Goal: Task Accomplishment & Management: Manage account settings

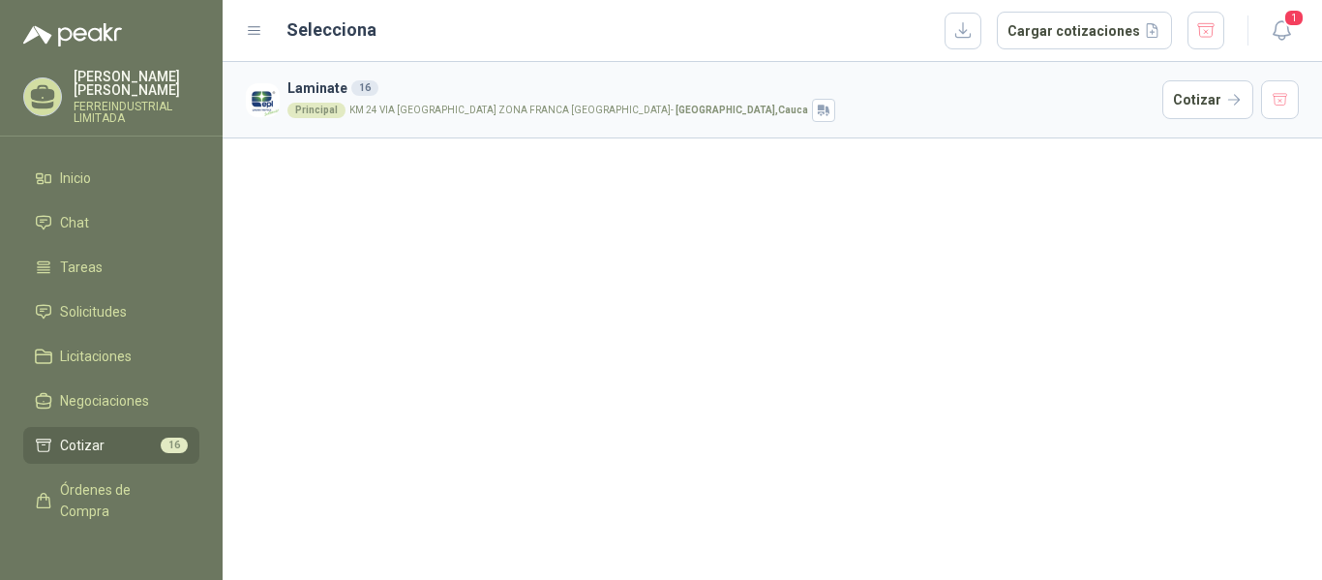
scroll to position [48, 0]
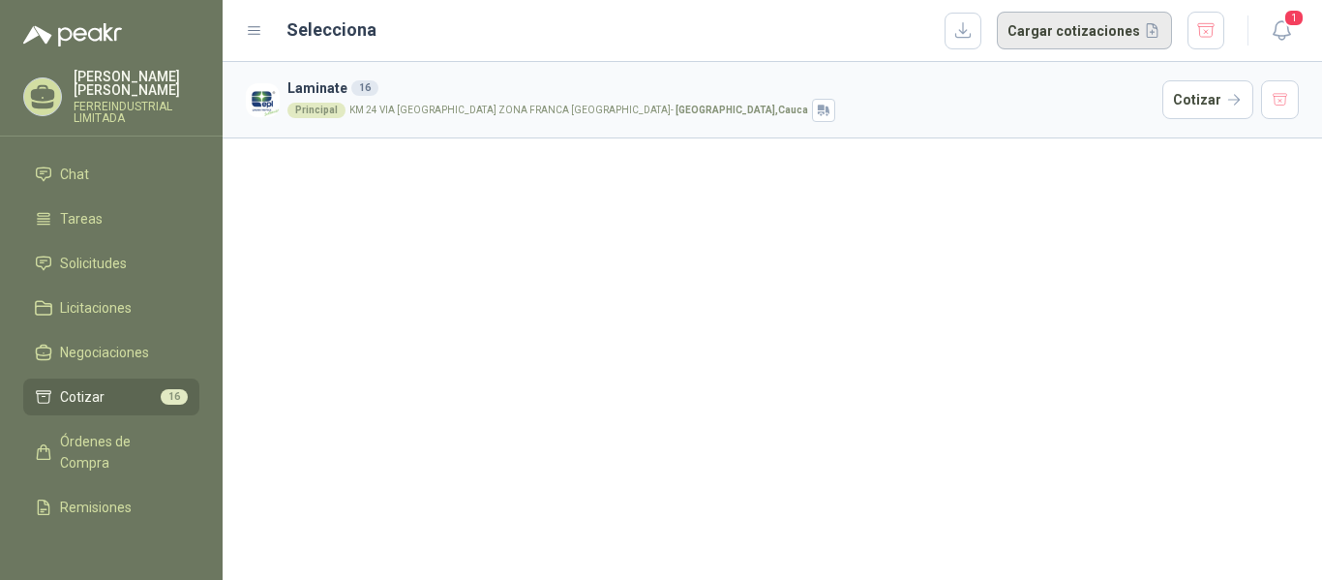
click at [1096, 32] on button "Cargar cotizaciones" at bounding box center [1084, 31] width 175 height 39
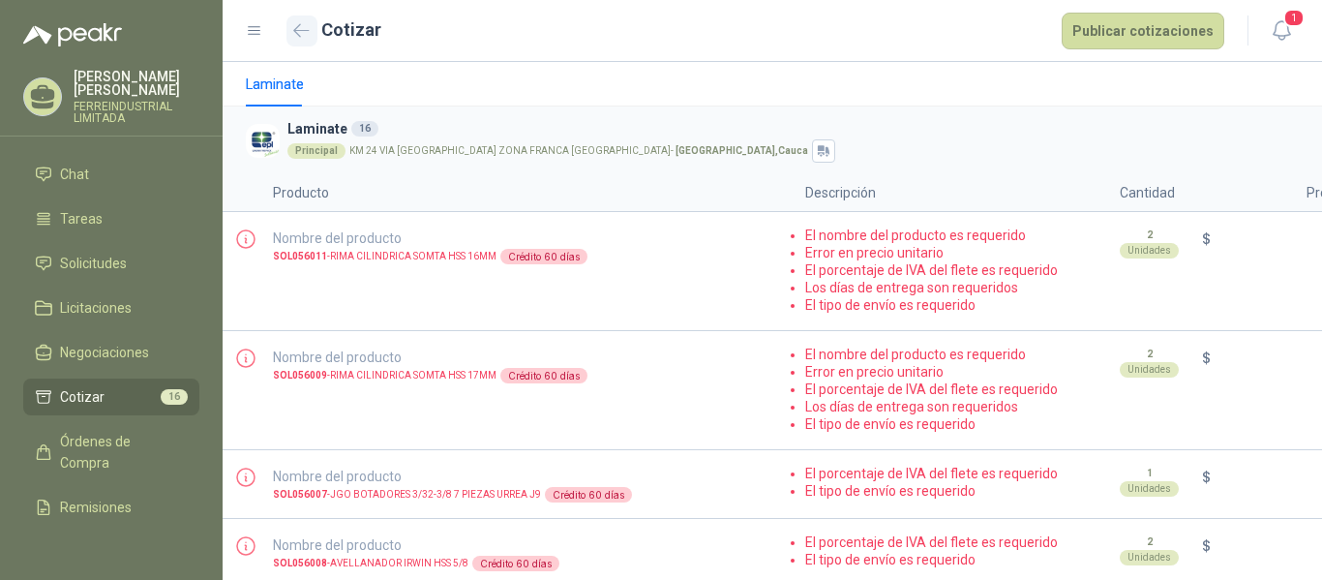
click at [305, 28] on icon "button" at bounding box center [301, 30] width 16 height 15
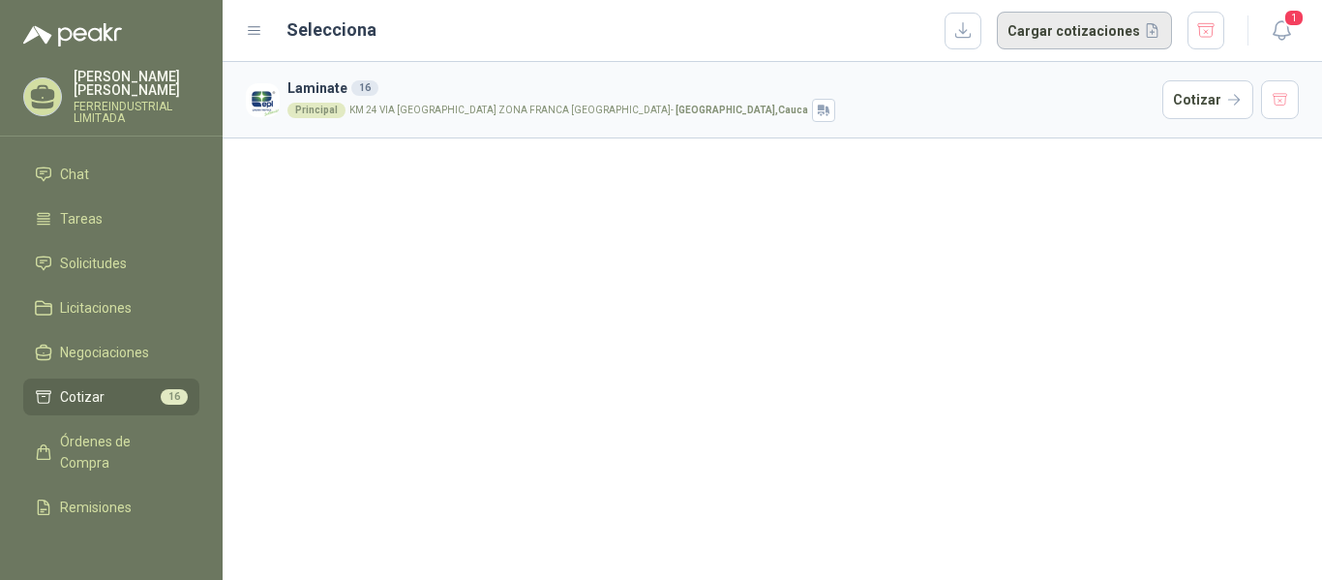
click at [1085, 38] on button "Cargar cotizaciones" at bounding box center [1084, 31] width 175 height 39
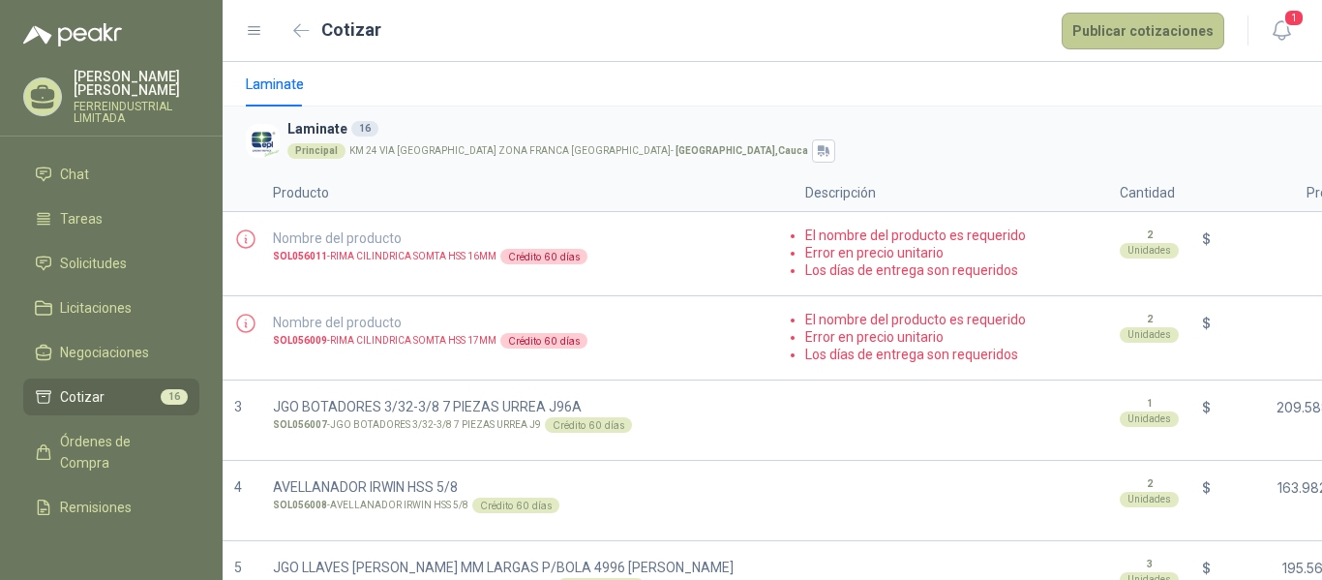
click at [1157, 21] on button "Publicar cotizaciones" at bounding box center [1143, 31] width 163 height 37
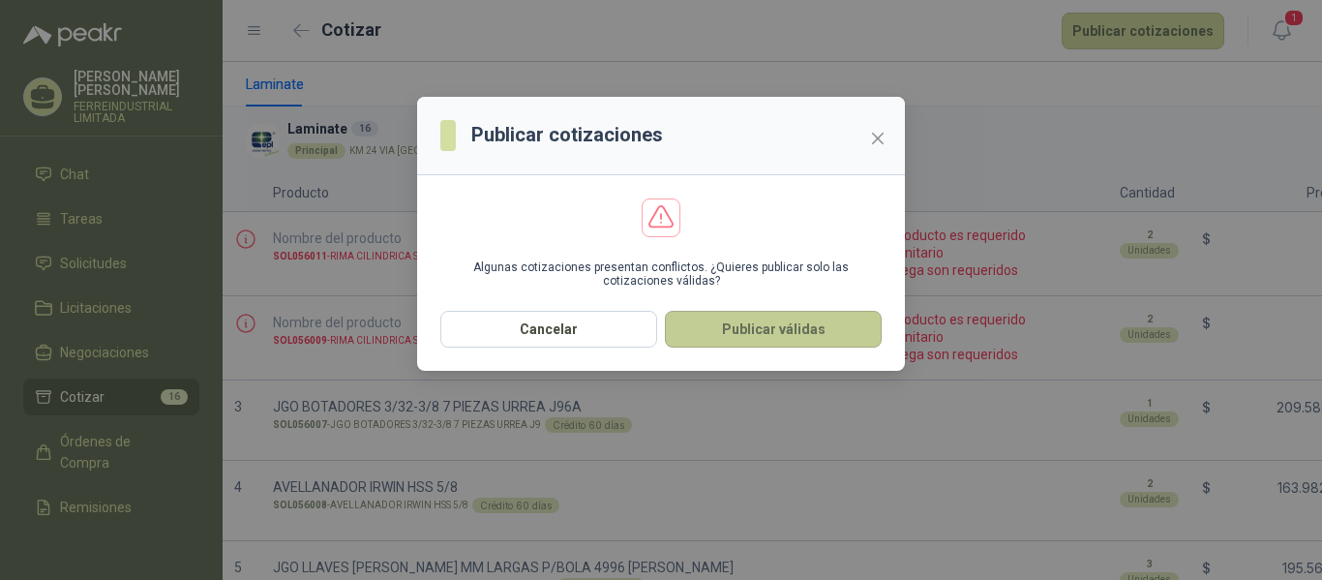
click at [771, 320] on button "Publicar válidas" at bounding box center [773, 329] width 217 height 37
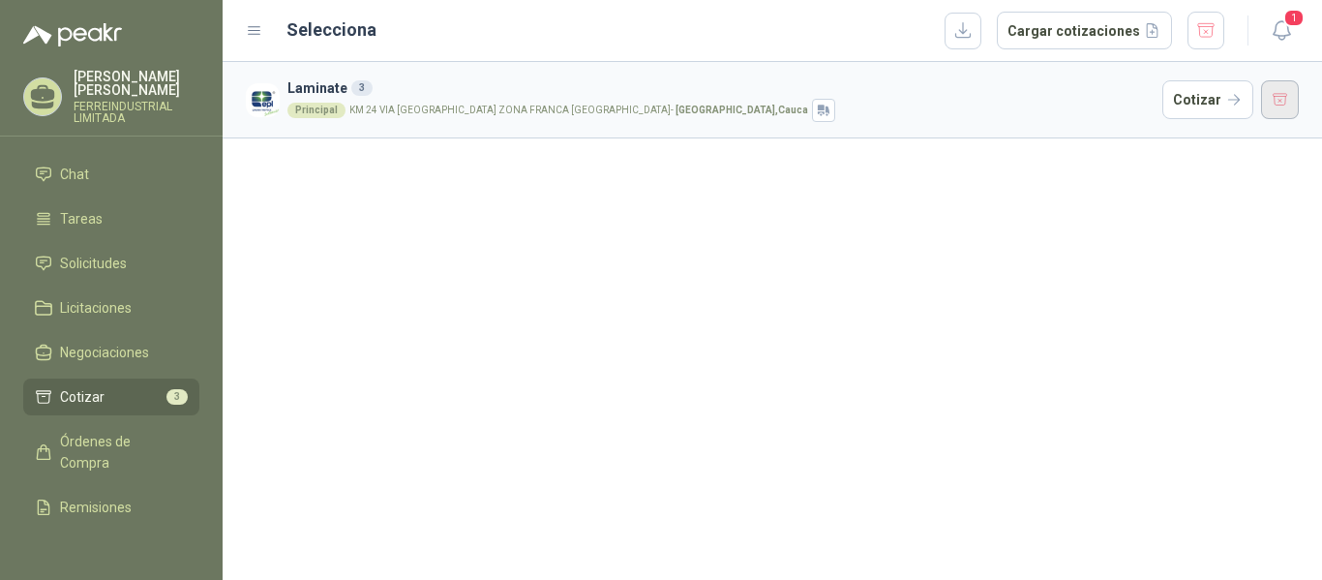
click at [1277, 102] on button "button" at bounding box center [1280, 99] width 39 height 39
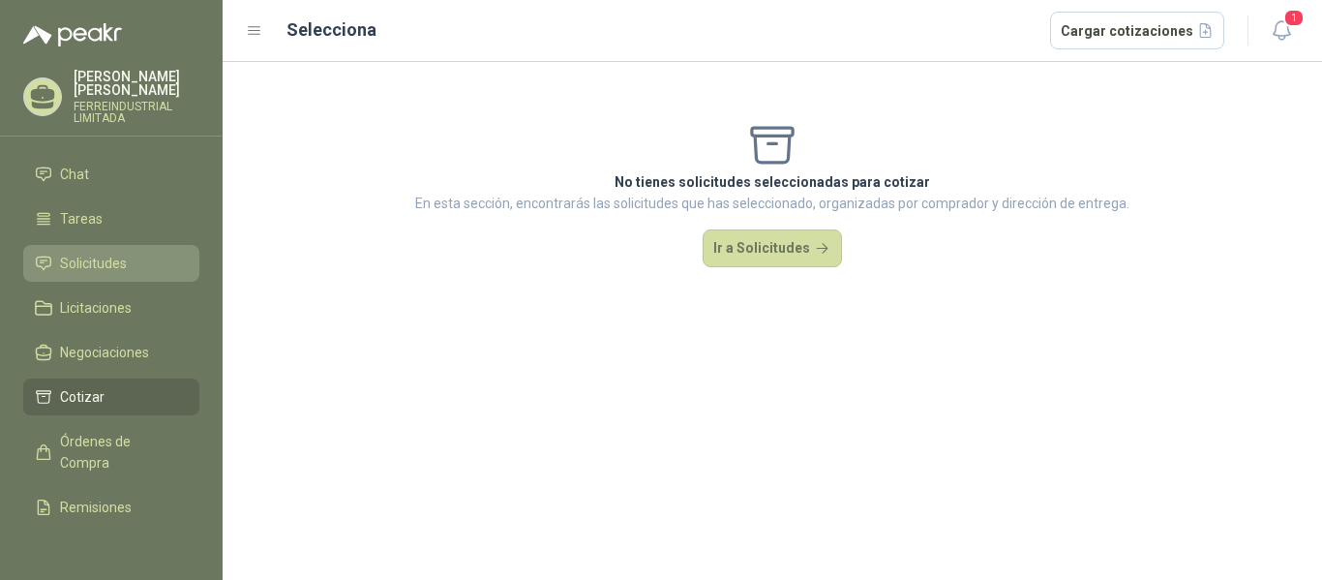
click at [100, 253] on span "Solicitudes" at bounding box center [93, 263] width 67 height 21
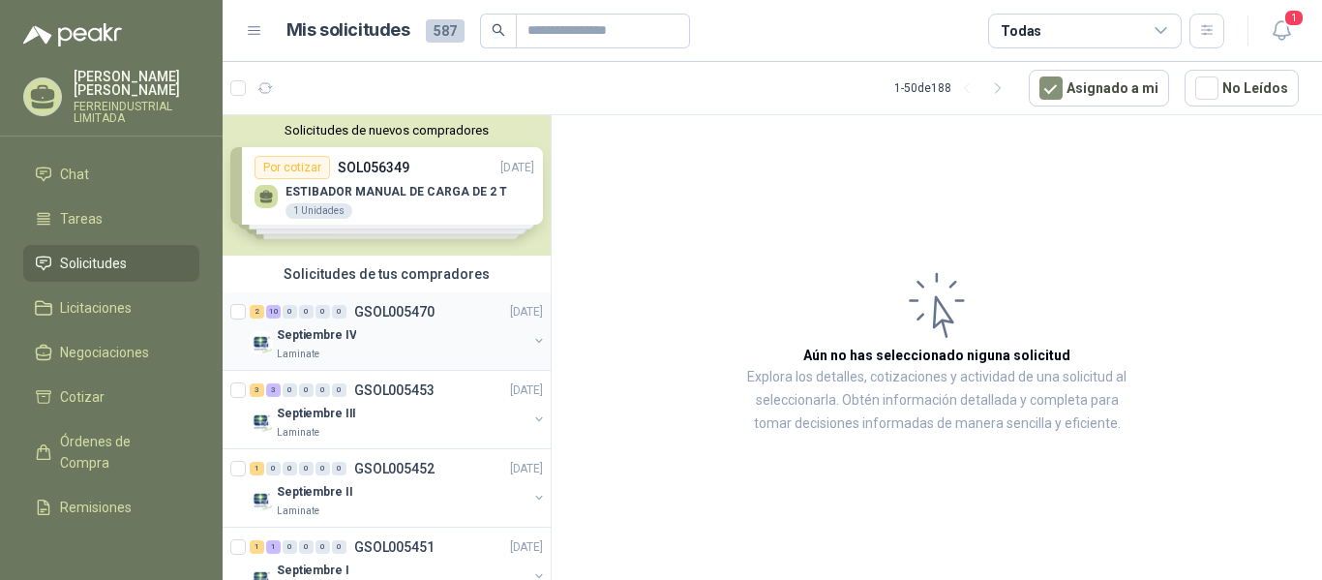
click at [531, 335] on button "button" at bounding box center [538, 340] width 15 height 15
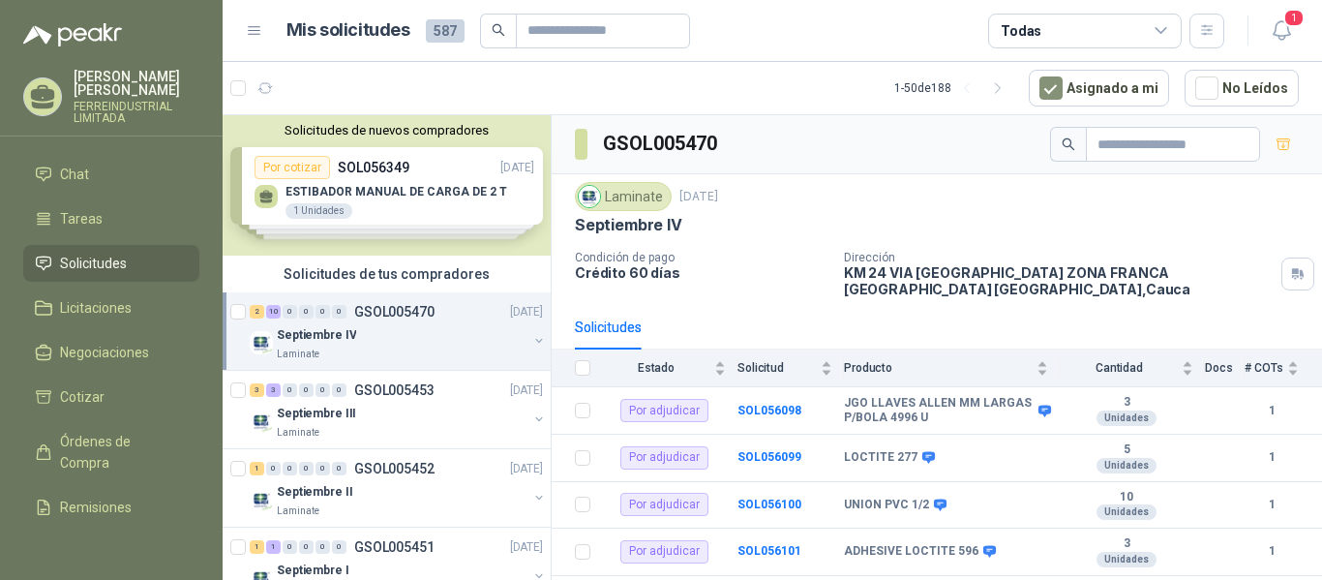
click at [531, 336] on button "button" at bounding box center [538, 340] width 15 height 15
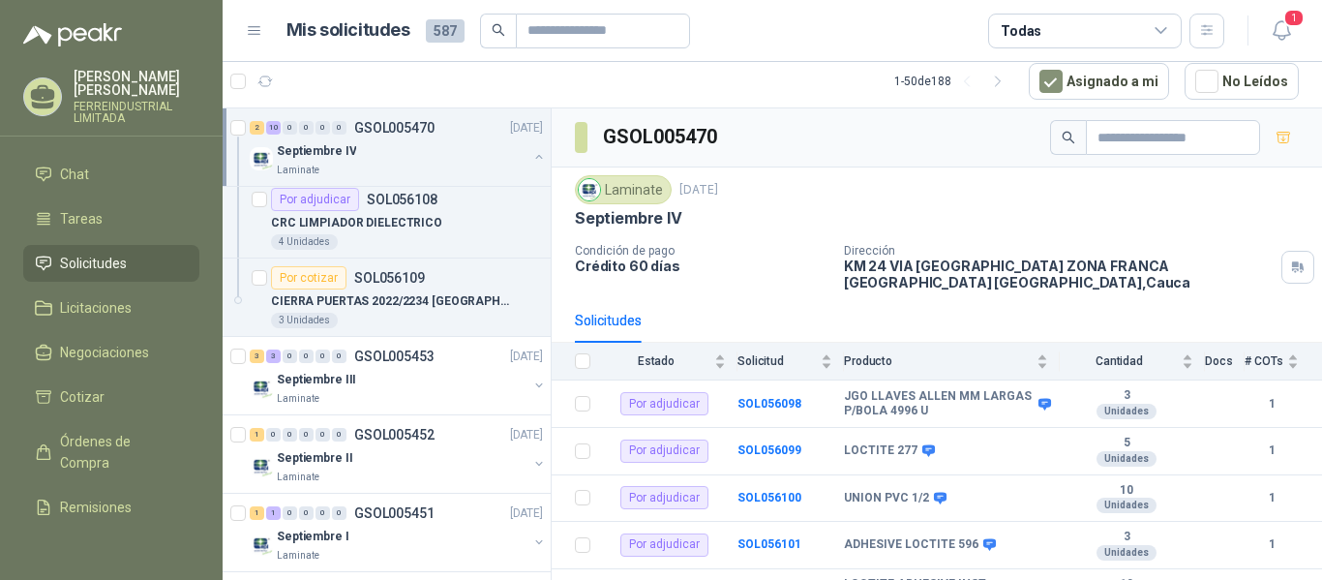
scroll to position [1065, 0]
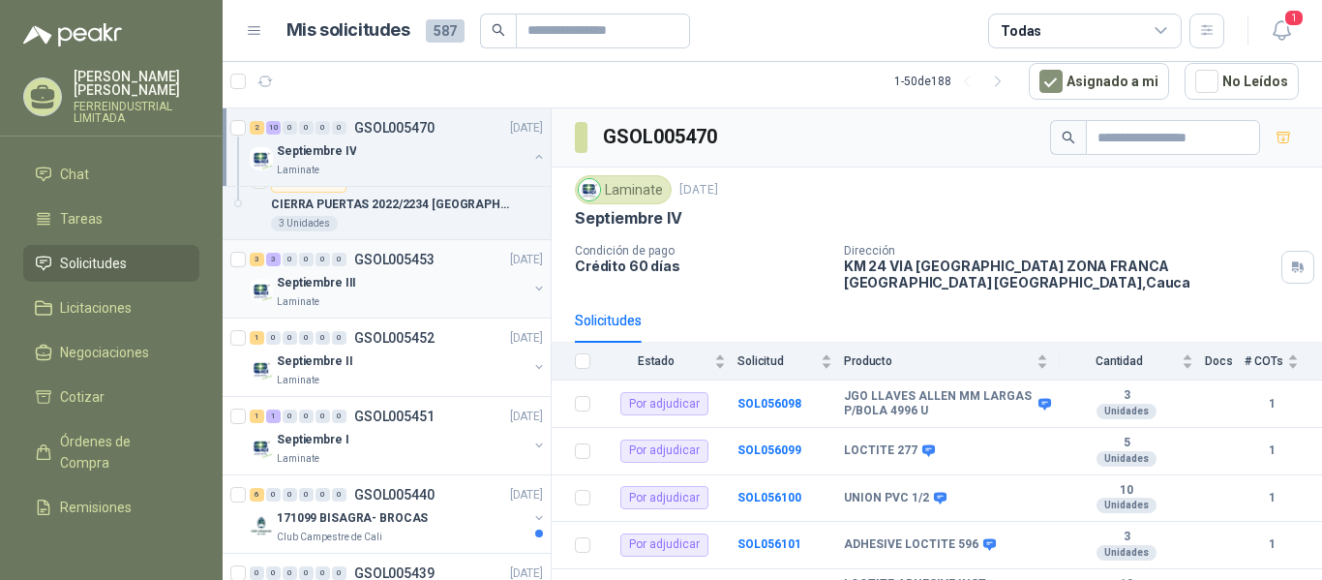
click at [531, 287] on button "button" at bounding box center [538, 288] width 15 height 15
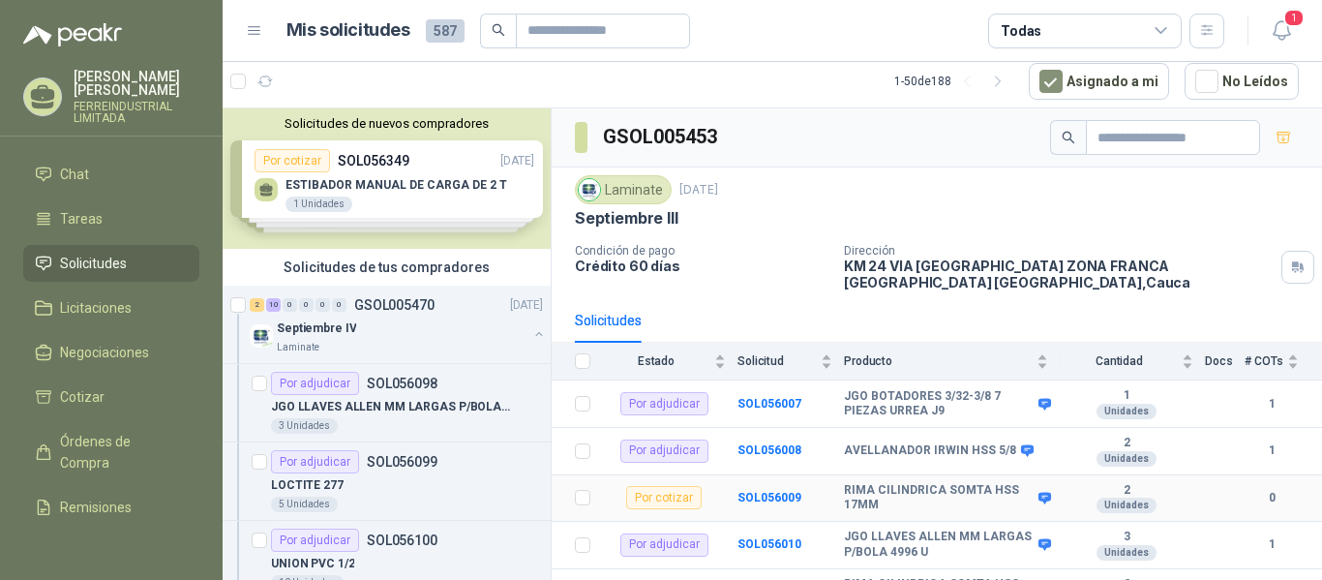
scroll to position [83, 0]
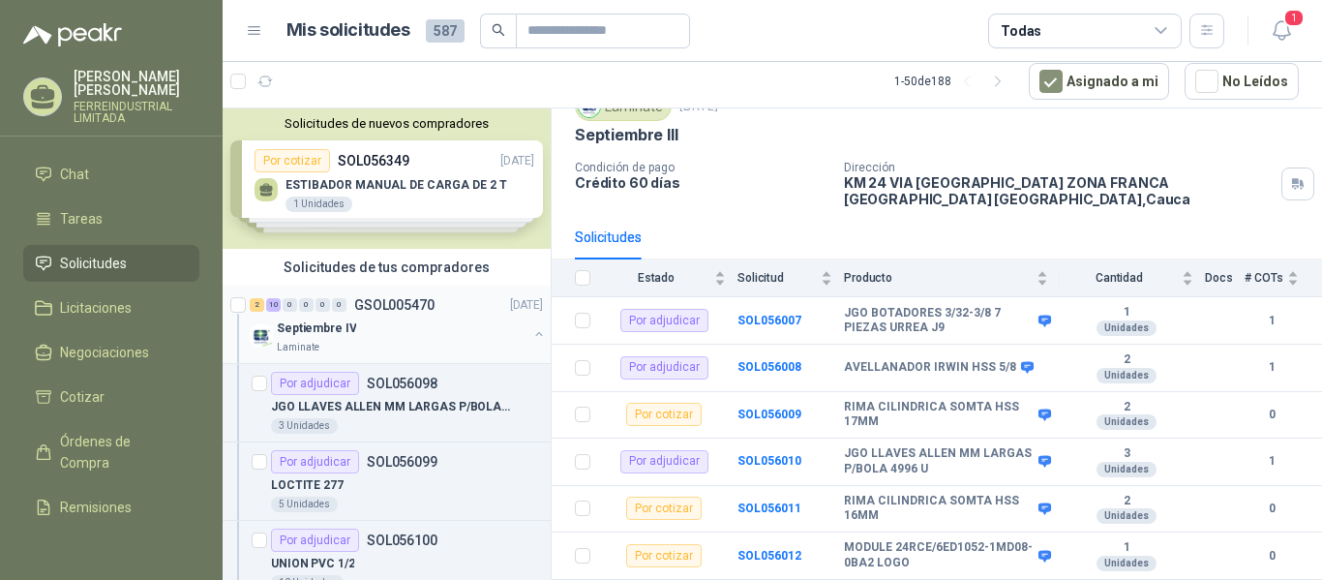
click at [531, 332] on button "button" at bounding box center [538, 333] width 15 height 15
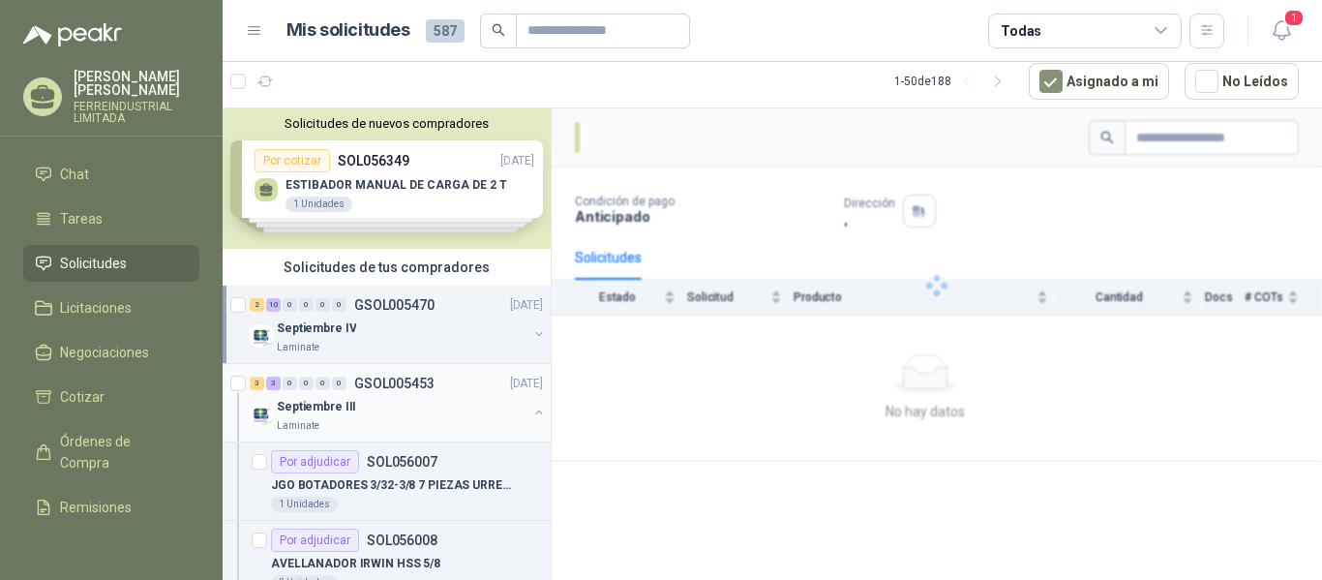
scroll to position [194, 0]
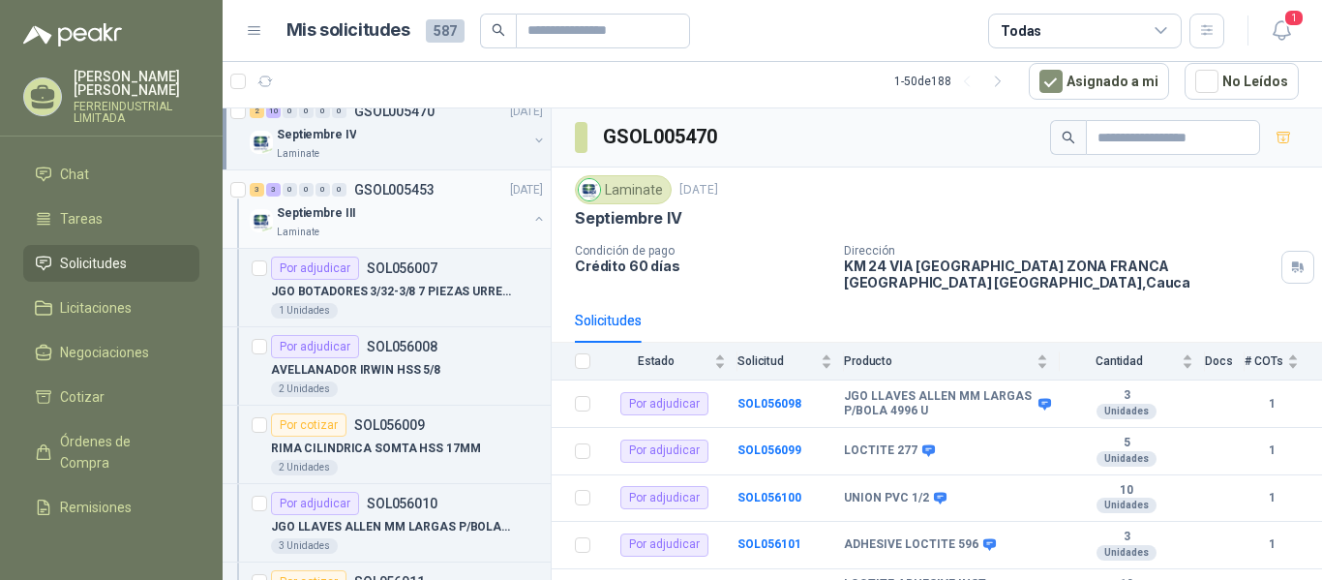
click at [531, 224] on button "button" at bounding box center [538, 218] width 15 height 15
